Goal: Navigation & Orientation: Find specific page/section

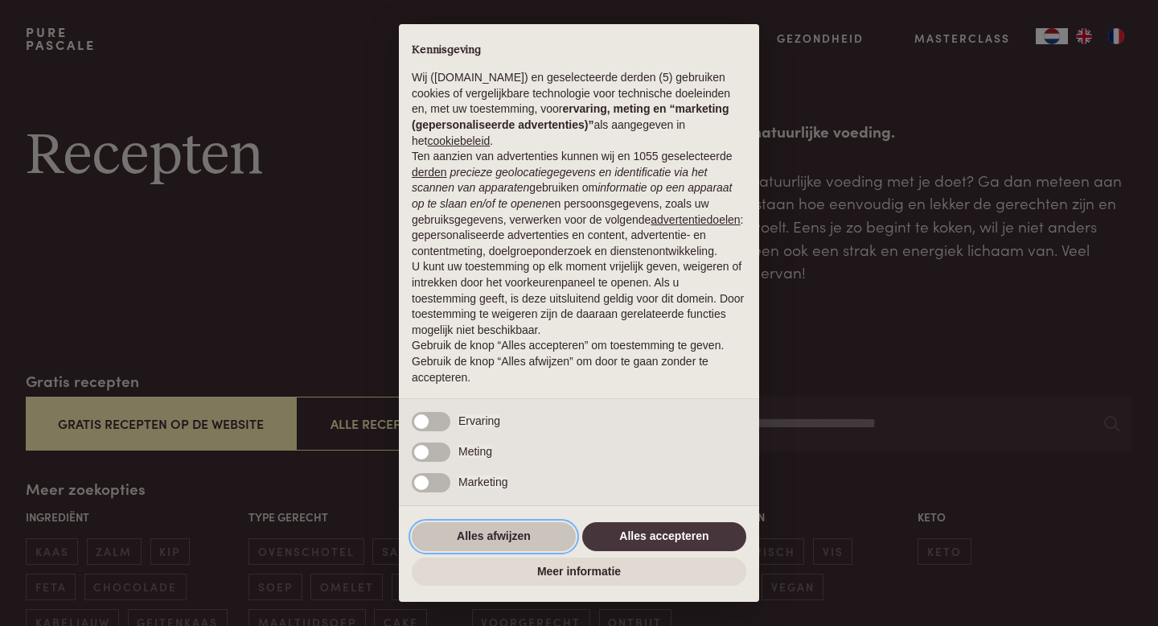
click at [497, 546] on button "Alles afwijzen" at bounding box center [494, 536] width 164 height 29
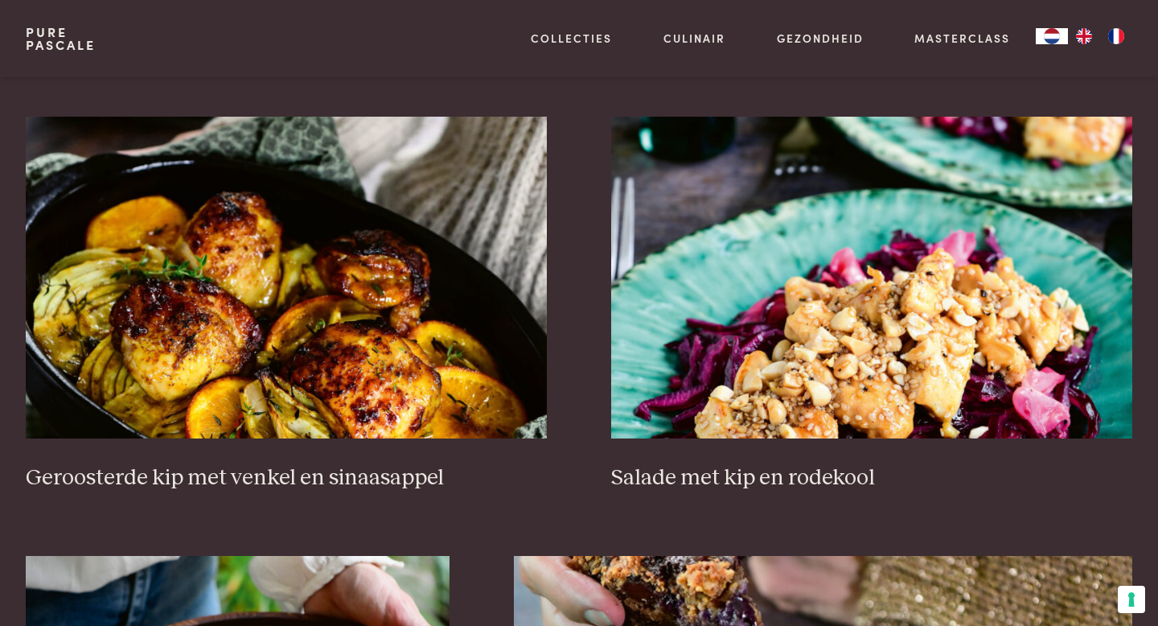
scroll to position [2018, 0]
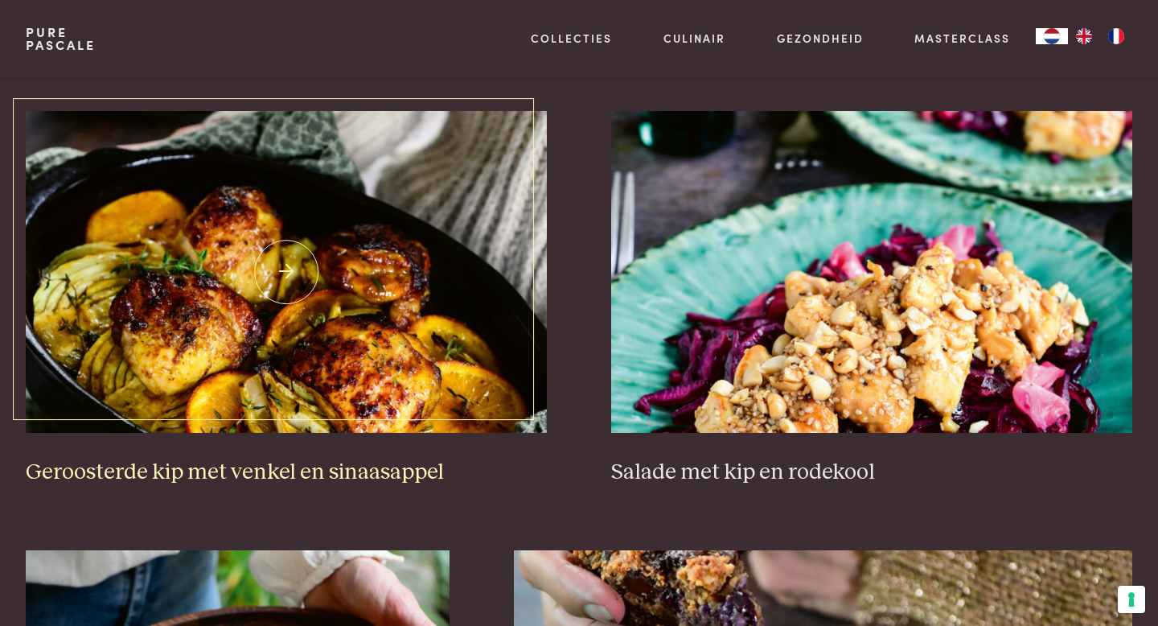
click at [345, 475] on h3 "Geroosterde kip met venkel en sinaasappel" at bounding box center [286, 472] width 521 height 28
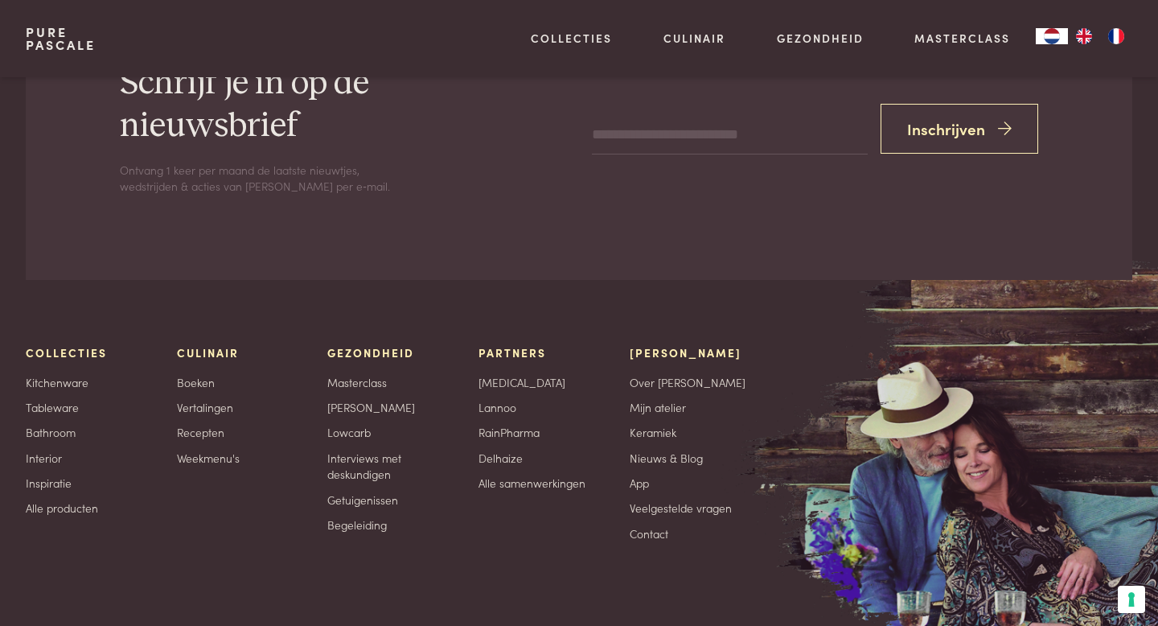
scroll to position [2423, 0]
click at [56, 408] on link "Tableware" at bounding box center [52, 405] width 53 height 17
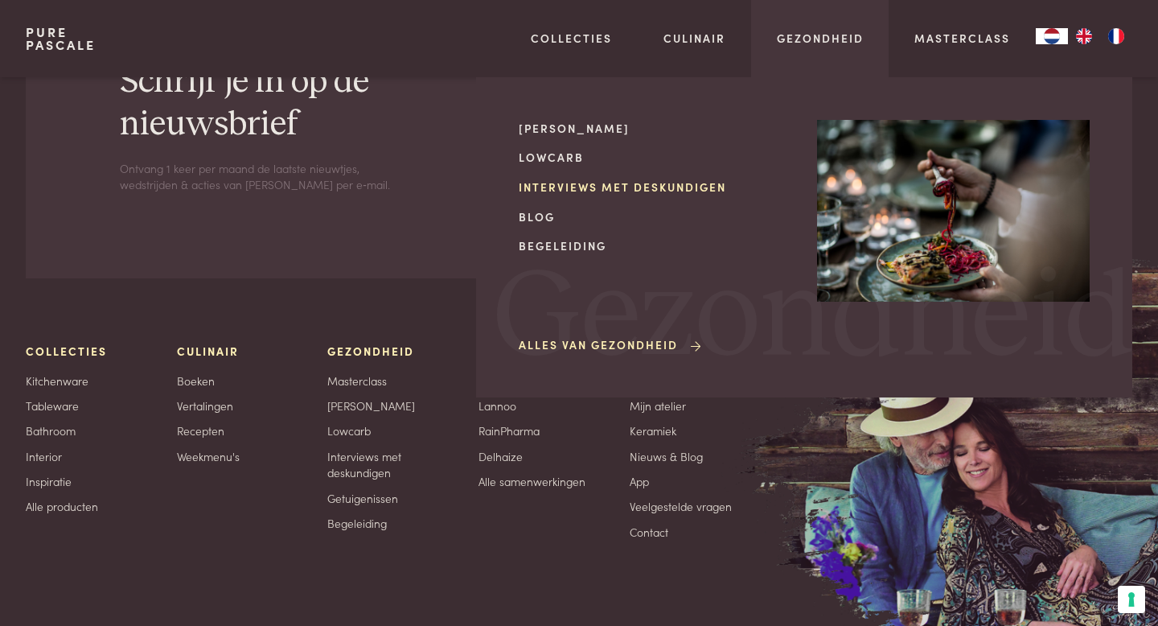
click at [708, 185] on link "Interviews met deskundigen" at bounding box center [655, 187] width 273 height 17
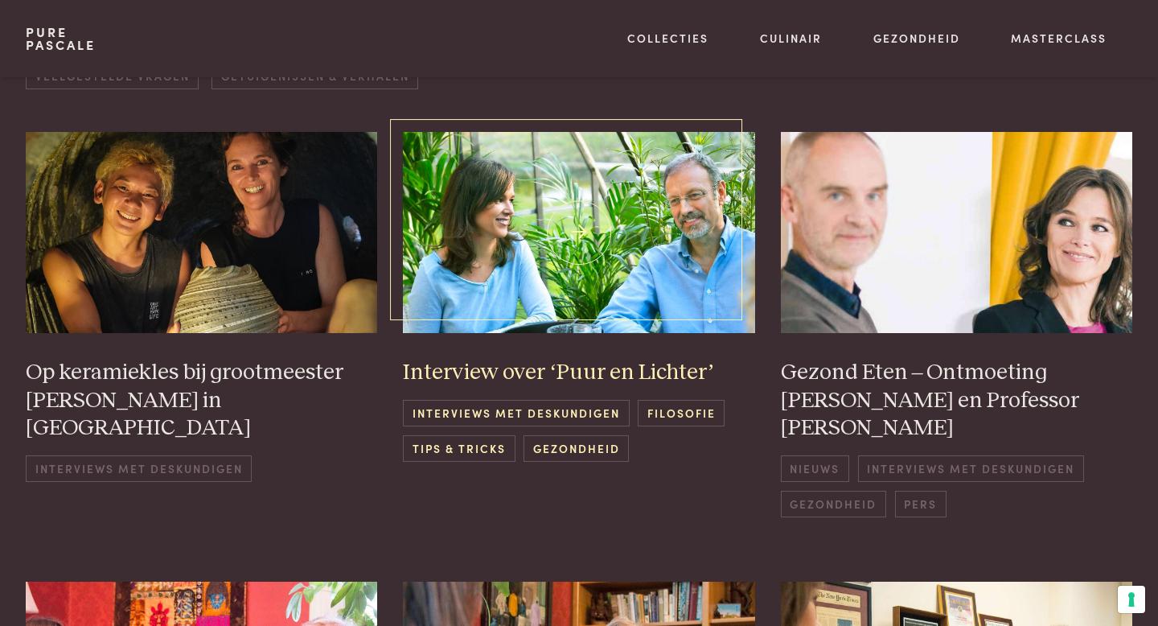
scroll to position [312, 0]
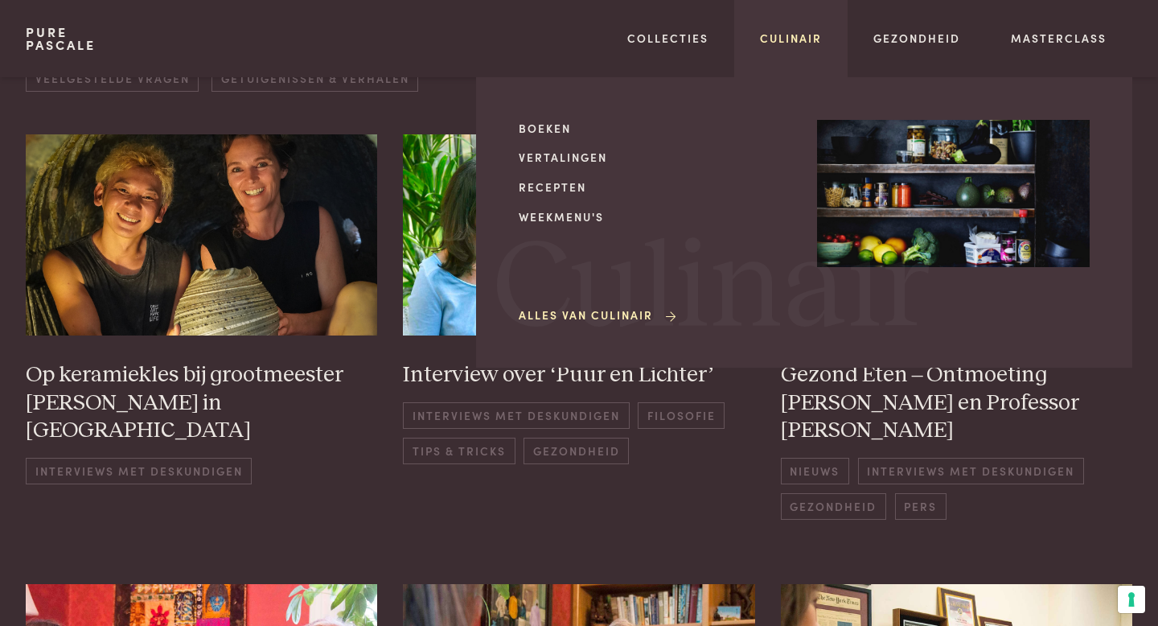
click at [763, 39] on link "Culinair" at bounding box center [791, 38] width 62 height 17
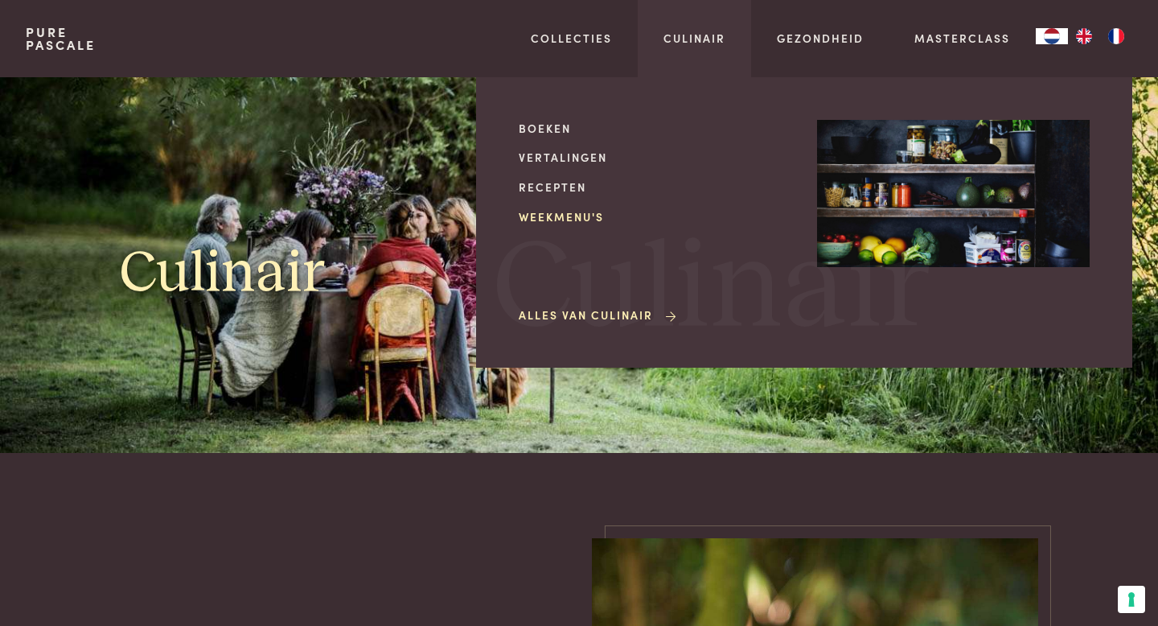
click at [580, 215] on link "Weekmenu's" at bounding box center [655, 216] width 273 height 17
